Goal: Entertainment & Leisure: Consume media (video, audio)

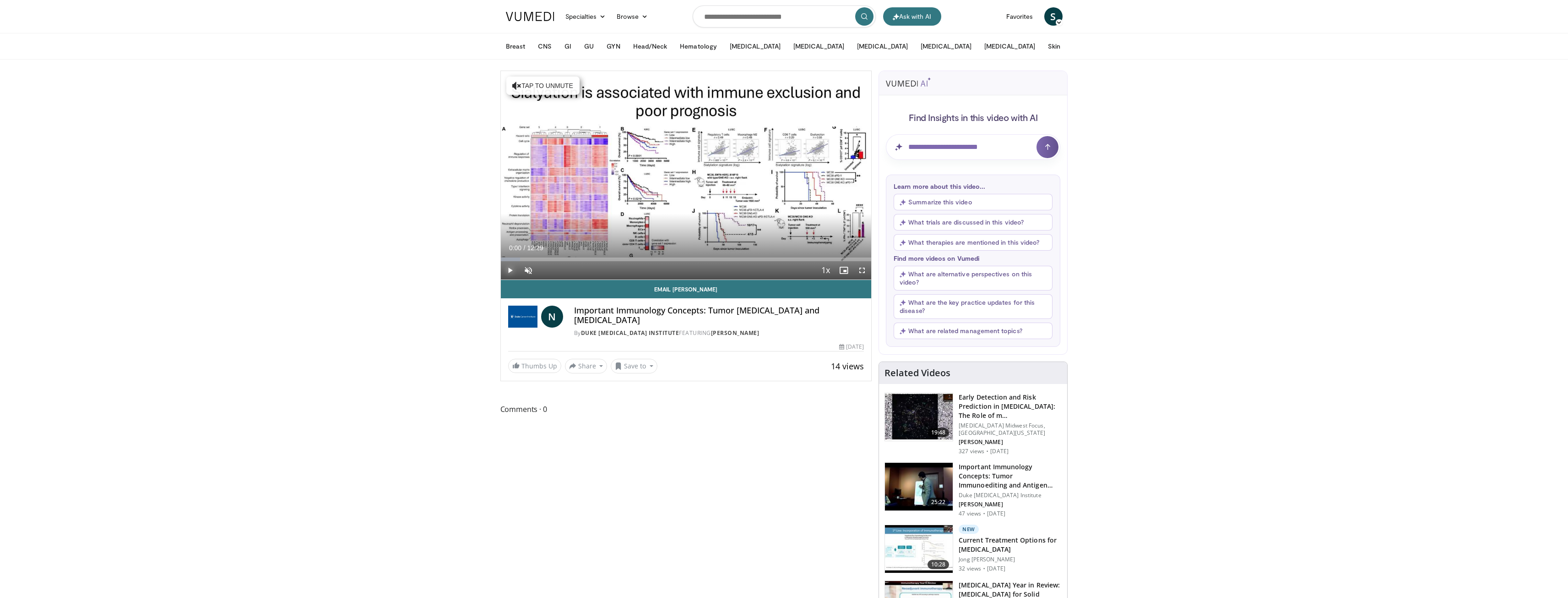
click at [514, 269] on span "Video Player" at bounding box center [510, 269] width 18 height 18
click at [512, 258] on div "Progress Bar" at bounding box center [512, 259] width 1 height 3
click at [533, 258] on div "Progress Bar" at bounding box center [532, 259] width 1 height 3
click at [588, 258] on div "Progress Bar" at bounding box center [588, 259] width 1 height 3
click at [616, 258] on div "Loaded : 31.78% 02:57 03:53" at bounding box center [687, 259] width 371 height 3
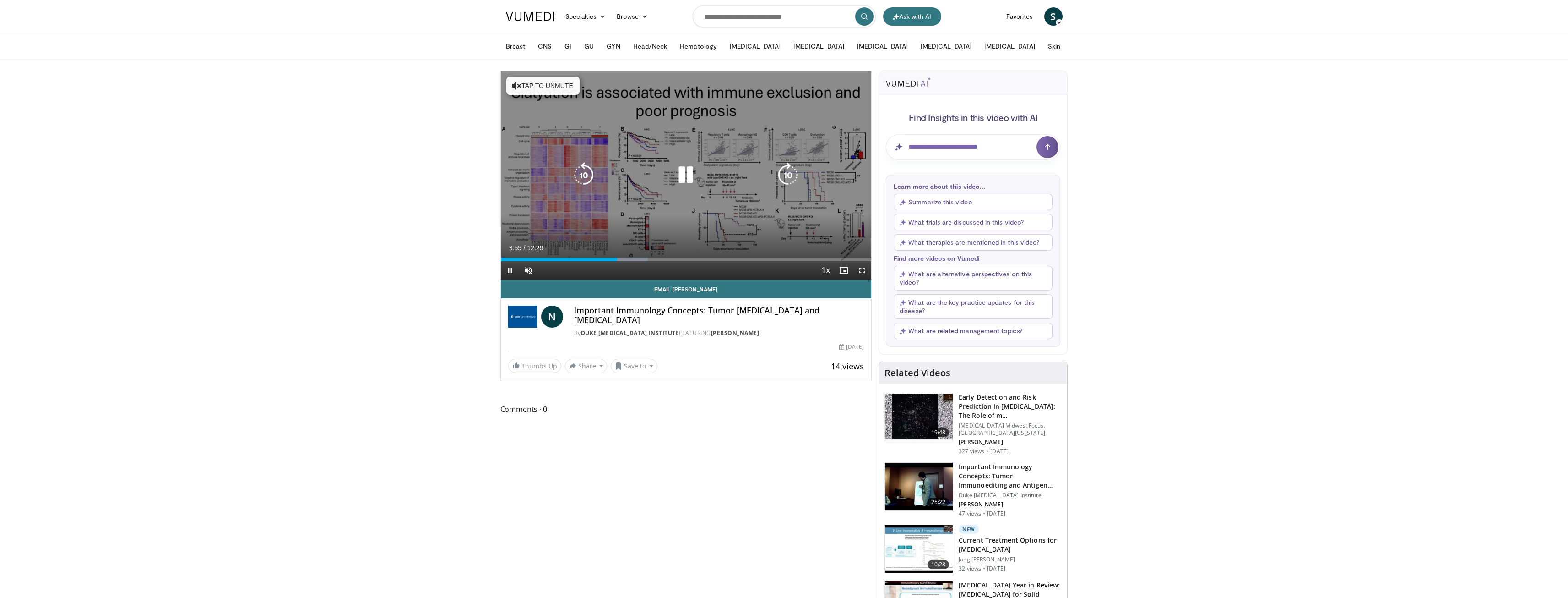
click at [516, 83] on icon "Video Player" at bounding box center [517, 86] width 9 height 9
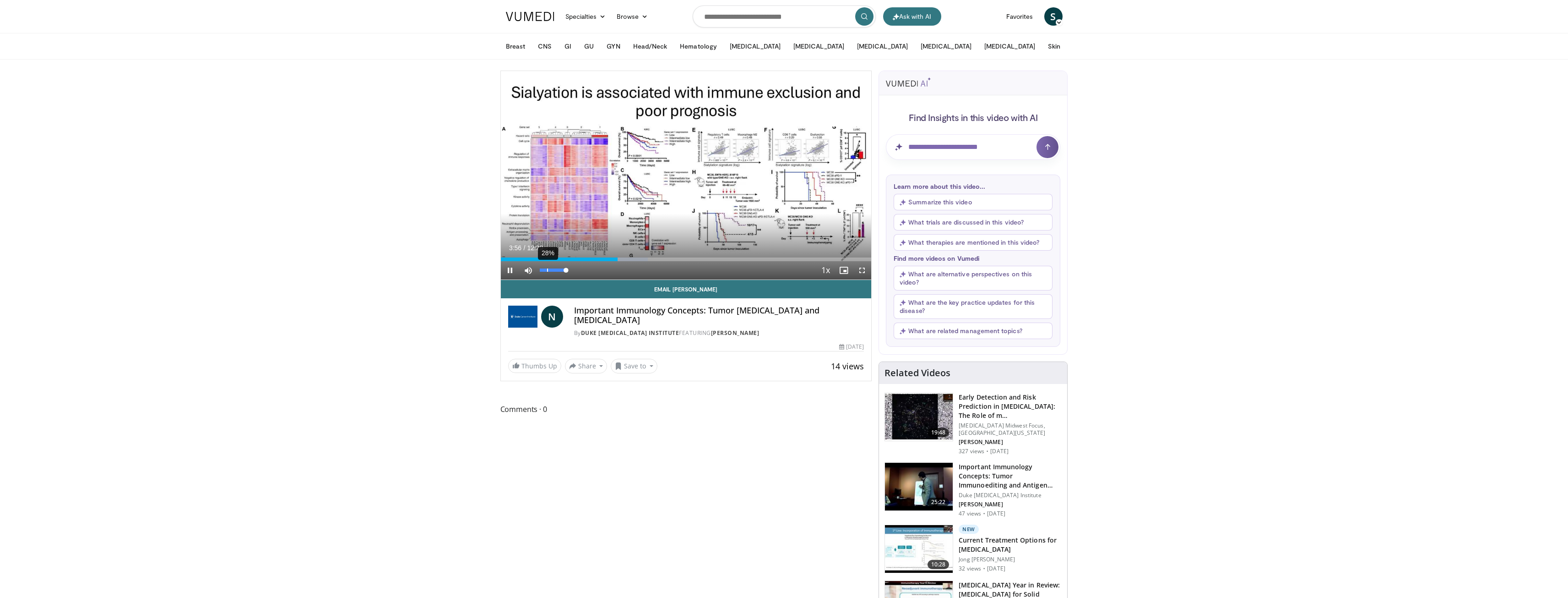
click at [547, 269] on div "28%" at bounding box center [553, 270] width 27 height 3
click at [646, 260] on div "Progress Bar" at bounding box center [645, 259] width 1 height 3
click at [672, 258] on div "Progress Bar" at bounding box center [672, 259] width 1 height 3
click at [717, 255] on div "Loaded : 55.62% 05:52 07:17" at bounding box center [687, 257] width 371 height 9
click at [751, 261] on div "Loaded : 69.43% 07:37 08:23" at bounding box center [687, 259] width 371 height 3
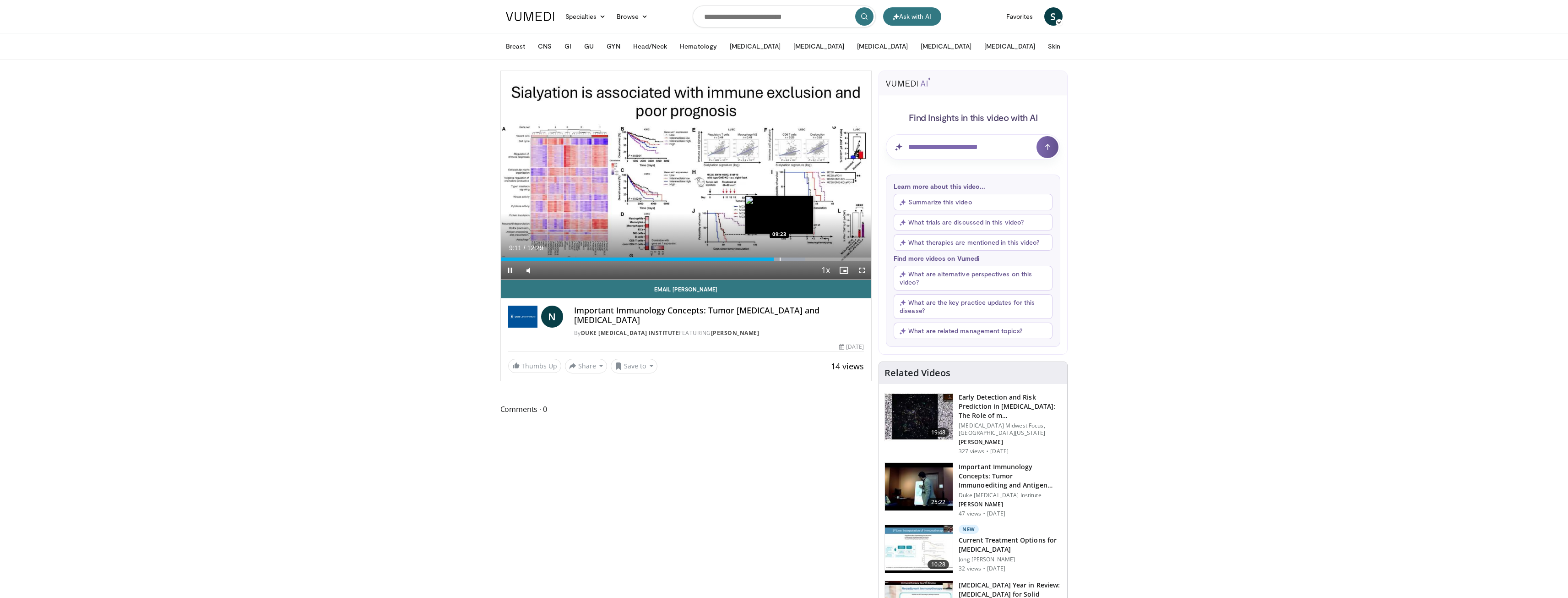
click at [781, 258] on div "Progress Bar" at bounding box center [780, 259] width 1 height 3
click at [788, 258] on div "Progress Bar" at bounding box center [787, 259] width 1 height 3
click at [823, 260] on div "Progress Bar" at bounding box center [823, 259] width 1 height 3
click at [847, 258] on div "Progress Bar" at bounding box center [831, 259] width 46 height 3
click at [796, 258] on div "11:40" at bounding box center [674, 259] width 346 height 3
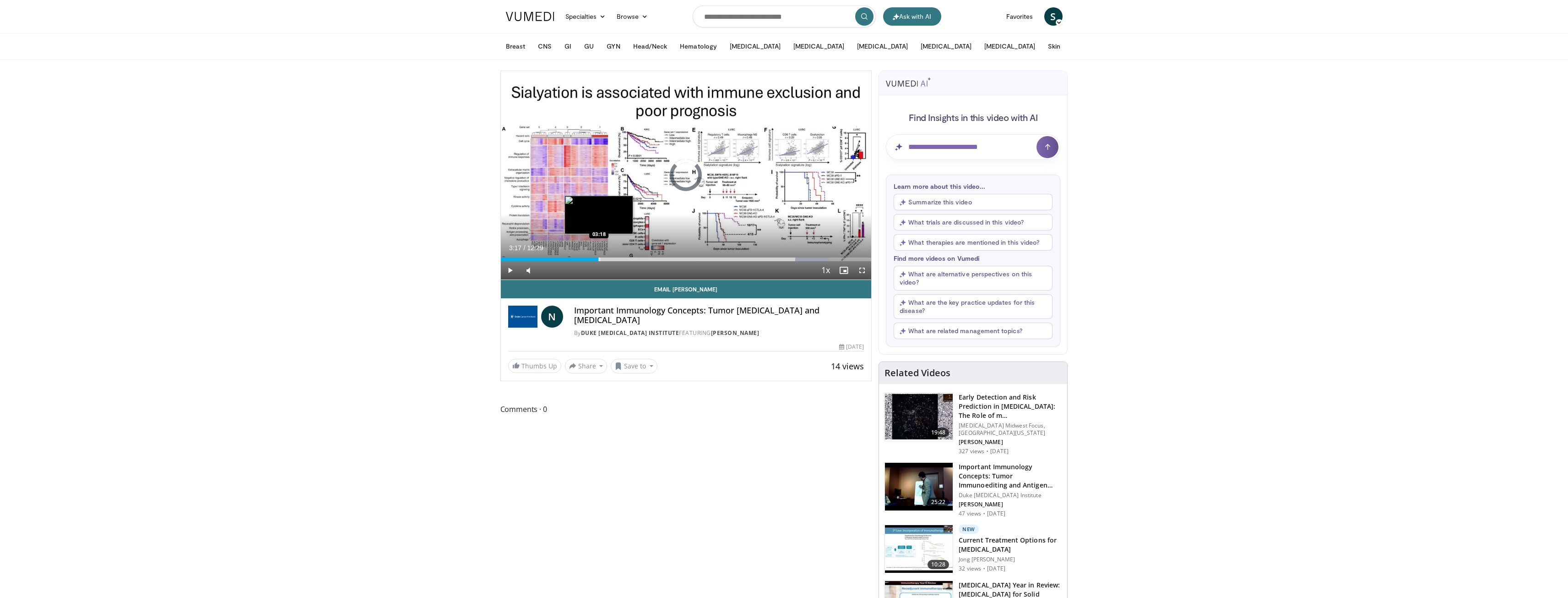
click at [599, 258] on div "10:01" at bounding box center [550, 259] width 98 height 3
click at [509, 259] on div "Progress Bar" at bounding box center [509, 259] width 1 height 3
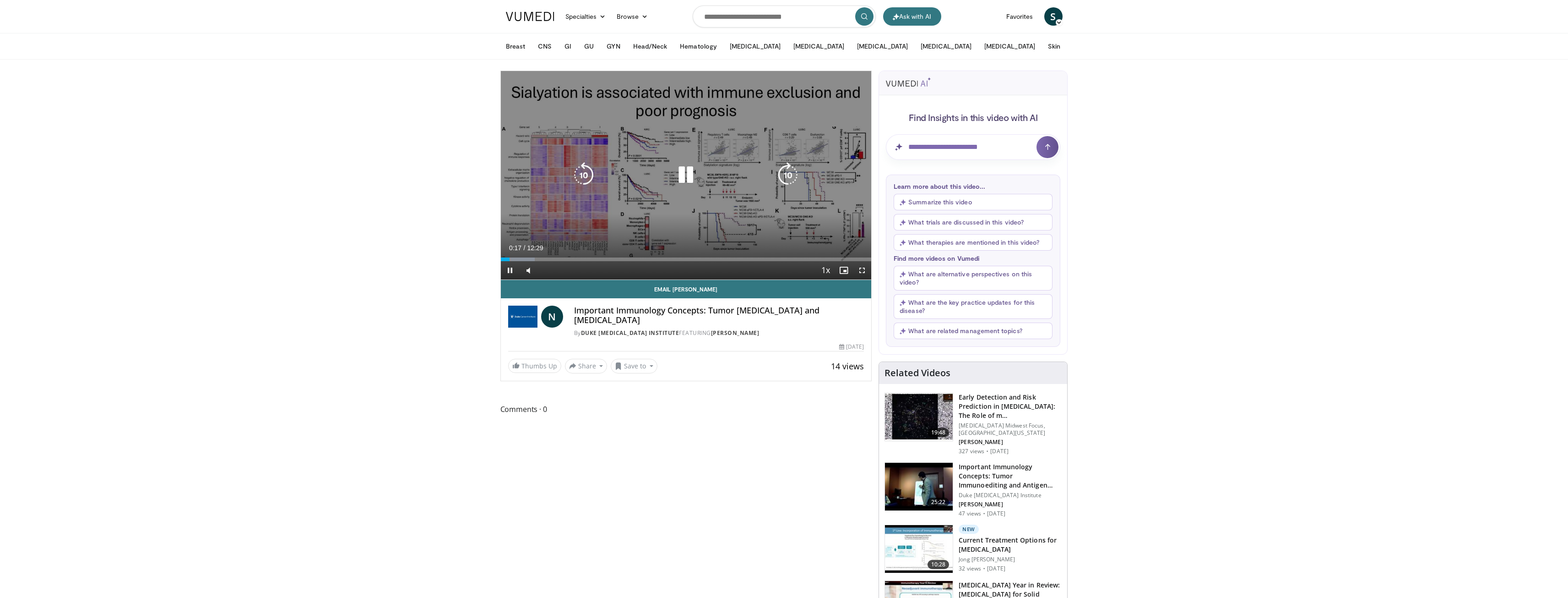
click at [690, 174] on icon "Video Player" at bounding box center [686, 175] width 26 height 26
